Goal: Transaction & Acquisition: Download file/media

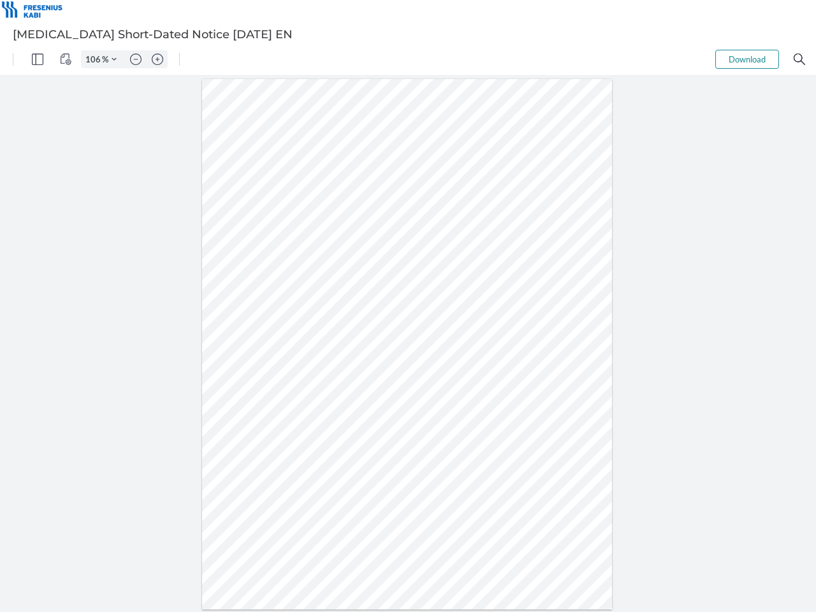
click at [38, 59] on img "Panel" at bounding box center [37, 59] width 11 height 11
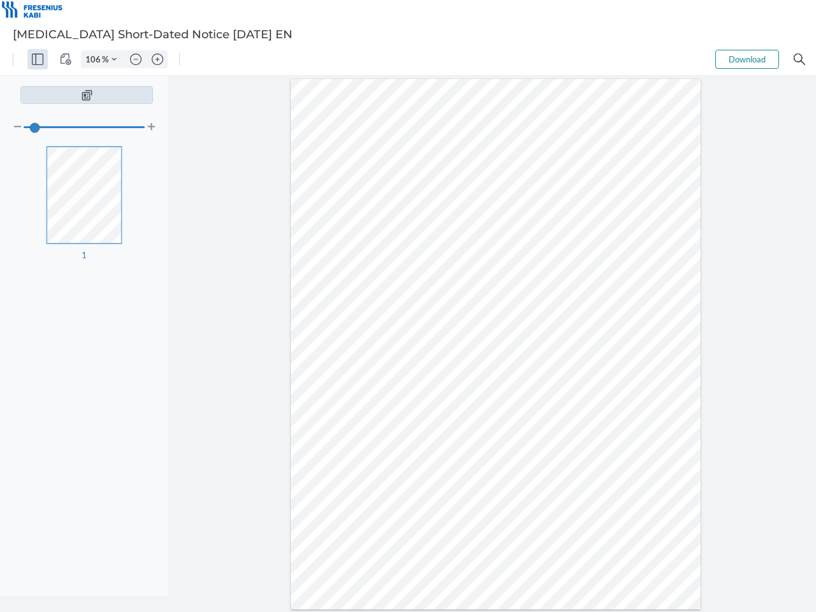
click at [66, 59] on img "View Controls" at bounding box center [65, 59] width 11 height 11
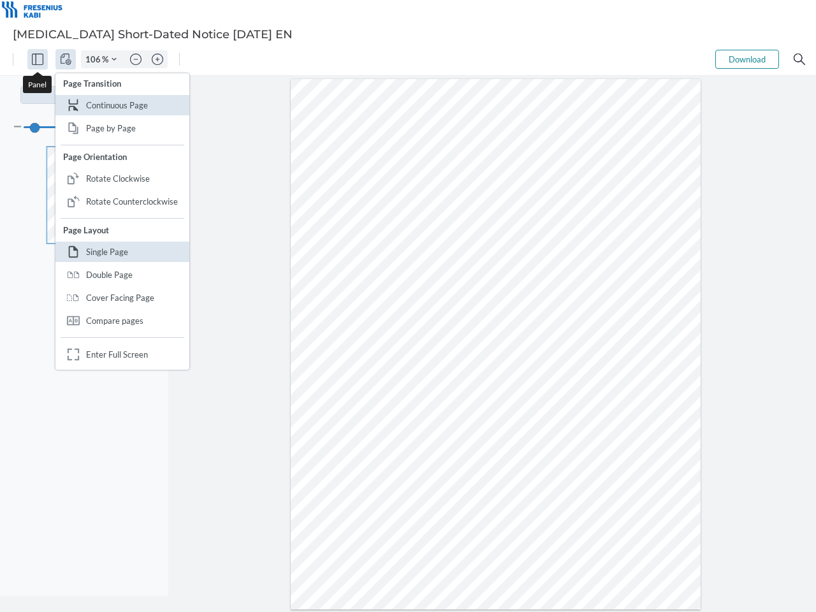
click at [95, 59] on input "106" at bounding box center [92, 59] width 20 height 11
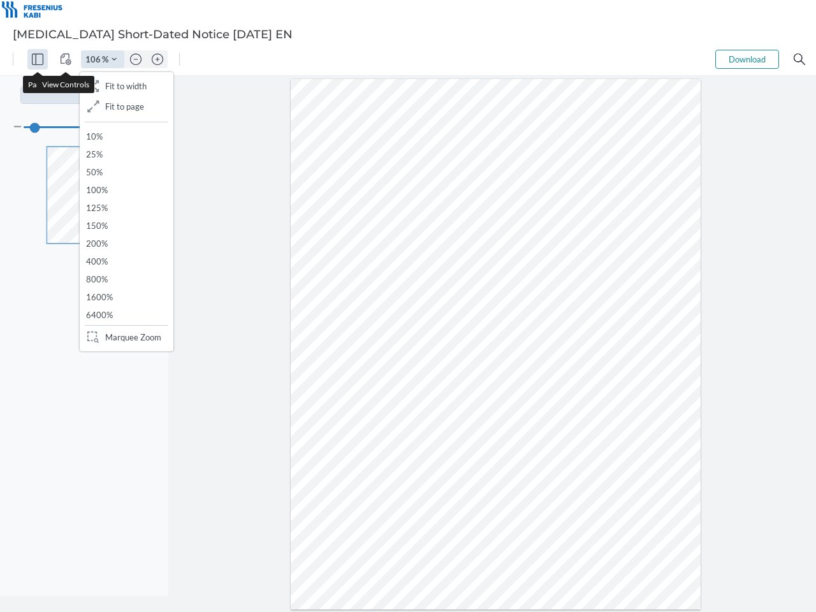
click at [114, 59] on img "Zoom Controls" at bounding box center [114, 59] width 5 height 5
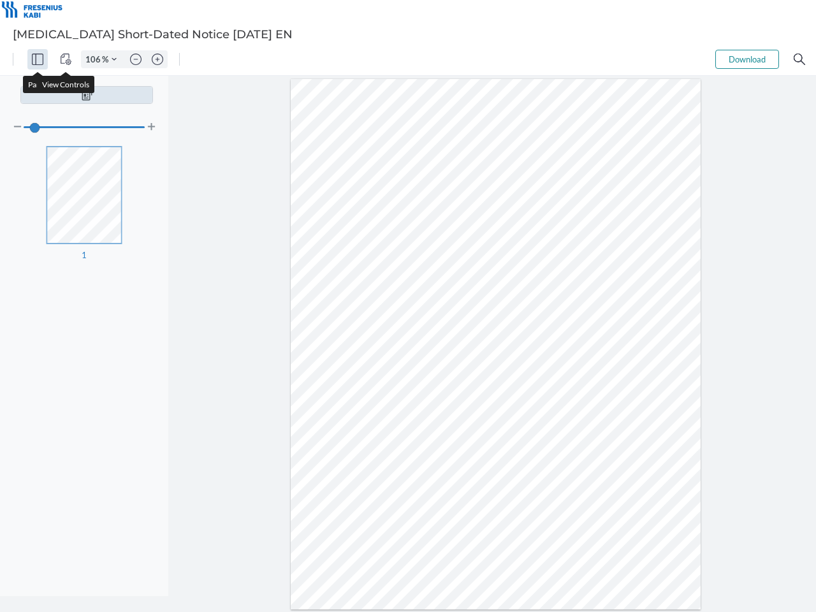
click at [136, 59] on img "Zoom out" at bounding box center [135, 59] width 11 height 11
click at [158, 59] on img "Zoom in" at bounding box center [157, 59] width 11 height 11
type input "106"
click at [747, 59] on button "Download" at bounding box center [748, 59] width 64 height 19
click at [800, 59] on img "Search" at bounding box center [799, 59] width 11 height 11
